Goal: Information Seeking & Learning: Learn about a topic

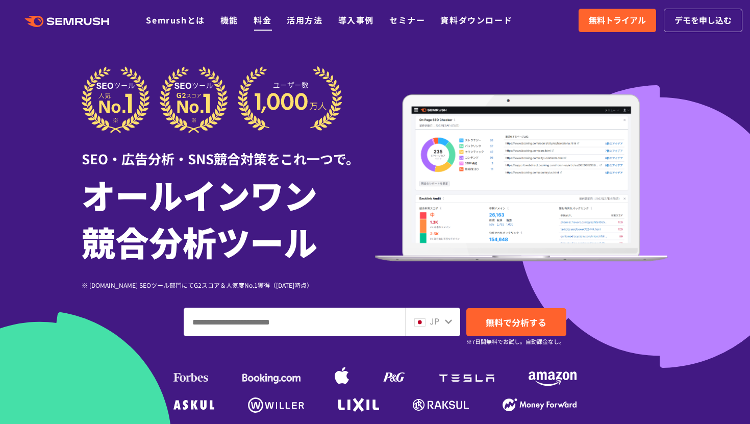
click at [261, 19] on link "料金" at bounding box center [263, 20] width 18 height 12
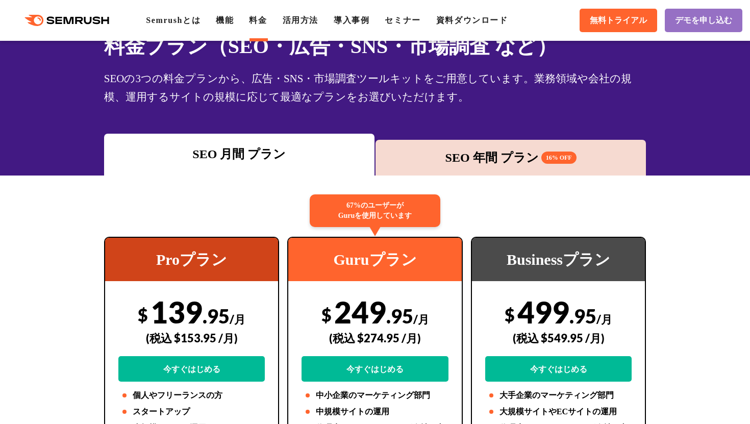
scroll to position [144, 0]
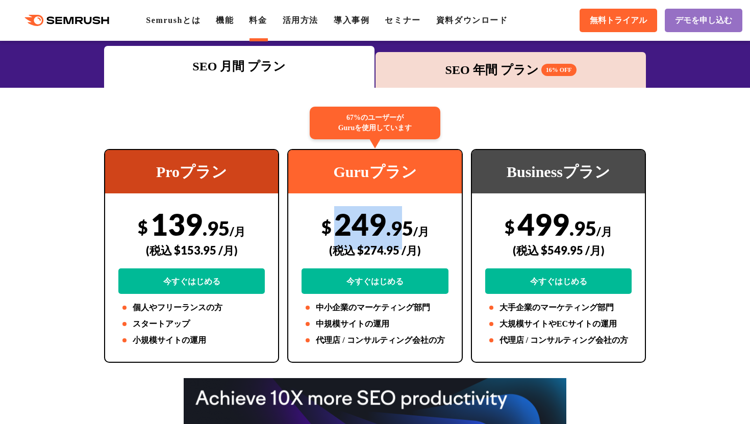
drag, startPoint x: 336, startPoint y: 226, endPoint x: 398, endPoint y: 225, distance: 62.2
click at [400, 225] on div "$ 249 .95 /月 (税込 $274.95 /月) 今すぐはじめる" at bounding box center [374, 250] width 147 height 88
drag, startPoint x: 324, startPoint y: 226, endPoint x: 409, endPoint y: 227, distance: 84.7
click at [409, 227] on div "$ 249 .95 /月 (税込 $274.95 /月) 今すぐはじめる" at bounding box center [374, 250] width 147 height 88
copy div "$ 249 .95"
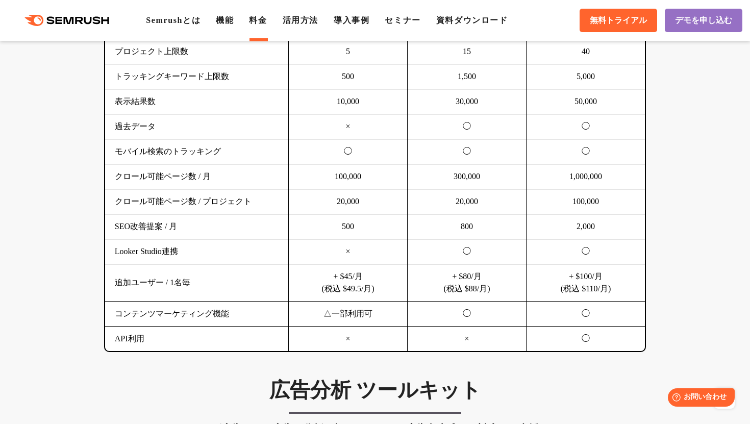
scroll to position [745, 0]
